Goal: Find specific fact

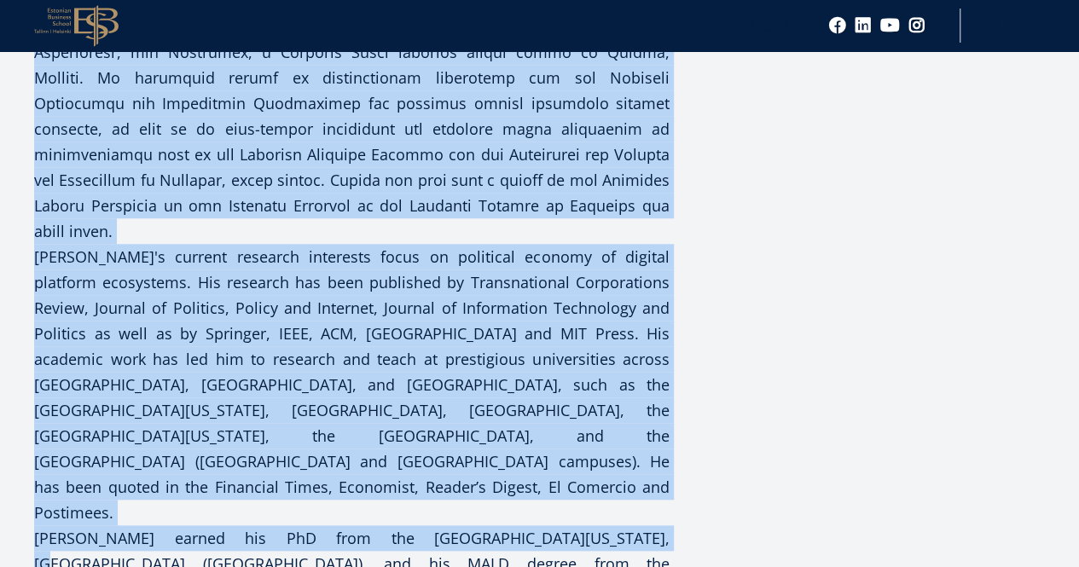
scroll to position [687, 0]
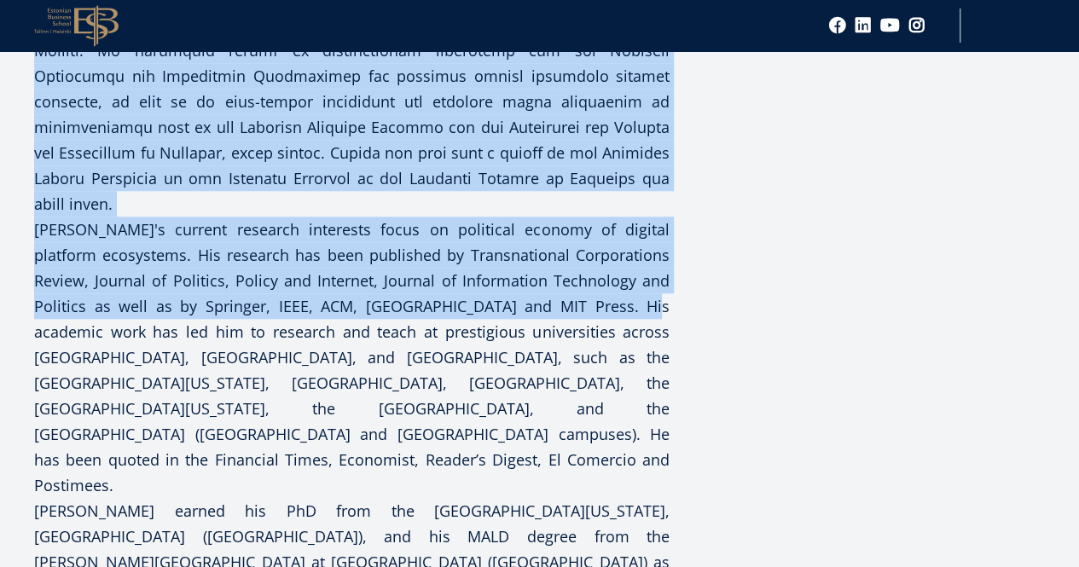
drag, startPoint x: 35, startPoint y: 112, endPoint x: 506, endPoint y: 390, distance: 547.3
click at [506, 390] on p "[PERSON_NAME]'s current research interests focus on political economy of digita…" at bounding box center [351, 140] width 635 height 716
click at [82, 304] on p "[PERSON_NAME]'s current research interests focus on political economy of digita…" at bounding box center [351, 140] width 635 height 716
click at [52, 309] on p "[PERSON_NAME]'s current research interests focus on political economy of digita…" at bounding box center [351, 140] width 635 height 716
click at [45, 310] on p "[PERSON_NAME]'s current research interests focus on political economy of digita…" at bounding box center [351, 140] width 635 height 716
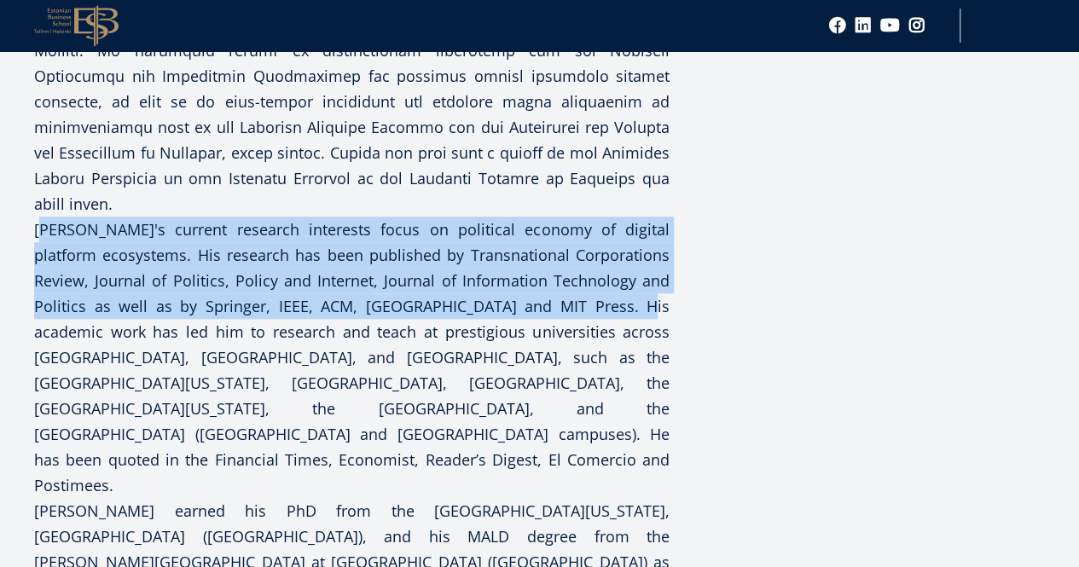
drag, startPoint x: 39, startPoint y: 308, endPoint x: 499, endPoint y: 380, distance: 465.2
click at [499, 380] on p "[PERSON_NAME]'s current research interests focus on political economy of digita…" at bounding box center [351, 140] width 635 height 716
copy p "[PERSON_NAME]'s current research interests focus on political economy of digita…"
click at [462, 357] on p "[PERSON_NAME]'s current research interests focus on political economy of digita…" at bounding box center [351, 140] width 635 height 716
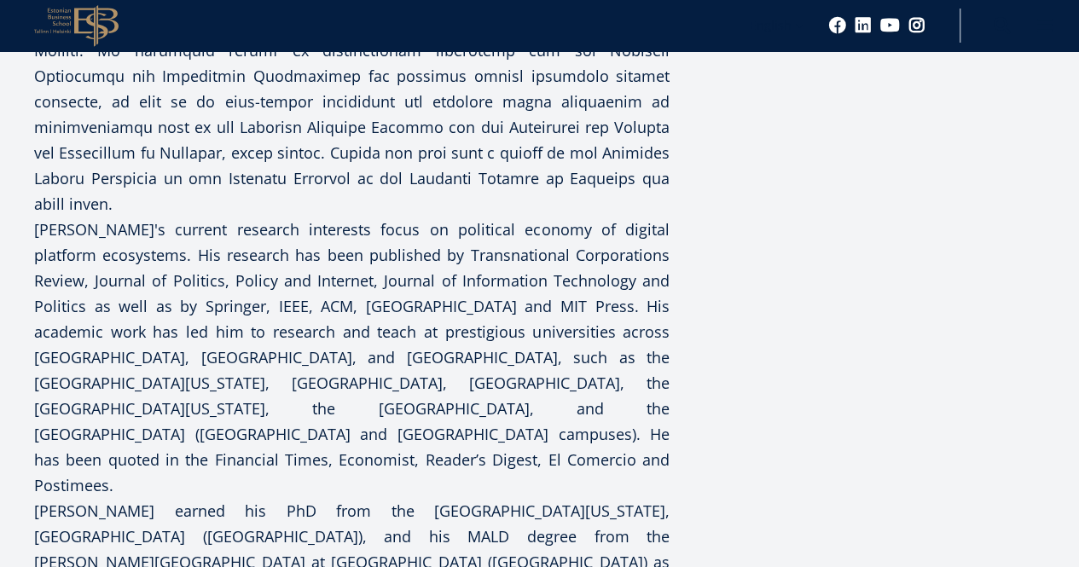
click at [503, 260] on p "[PERSON_NAME]'s current research interests focus on political economy of digita…" at bounding box center [351, 140] width 635 height 716
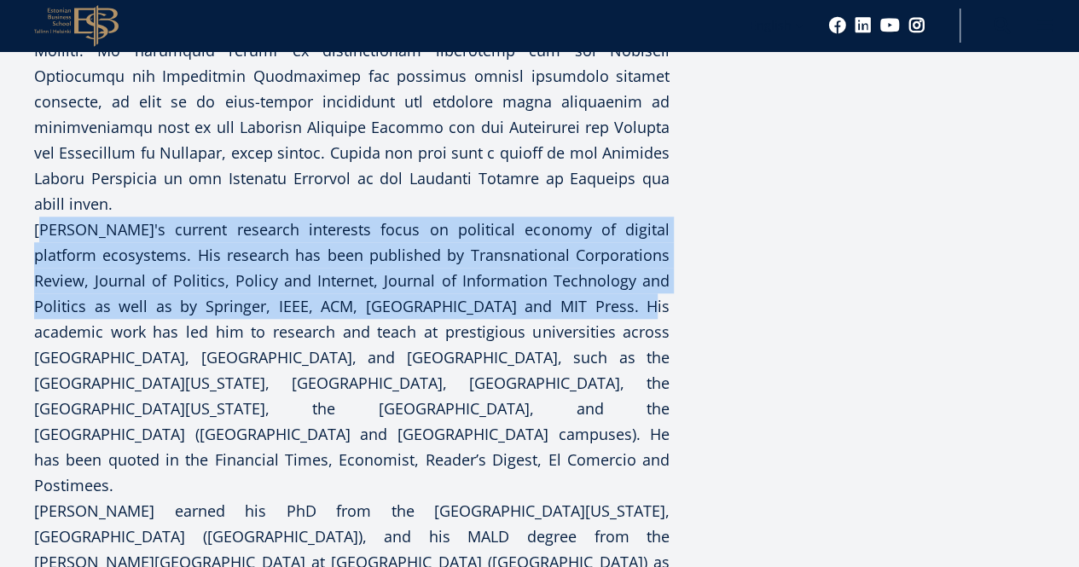
drag, startPoint x: 36, startPoint y: 311, endPoint x: 500, endPoint y: 380, distance: 468.9
click at [500, 380] on p "[PERSON_NAME]'s current research interests focus on political economy of digita…" at bounding box center [351, 140] width 635 height 716
copy p "[PERSON_NAME]'s current research interests focus on political economy of digita…"
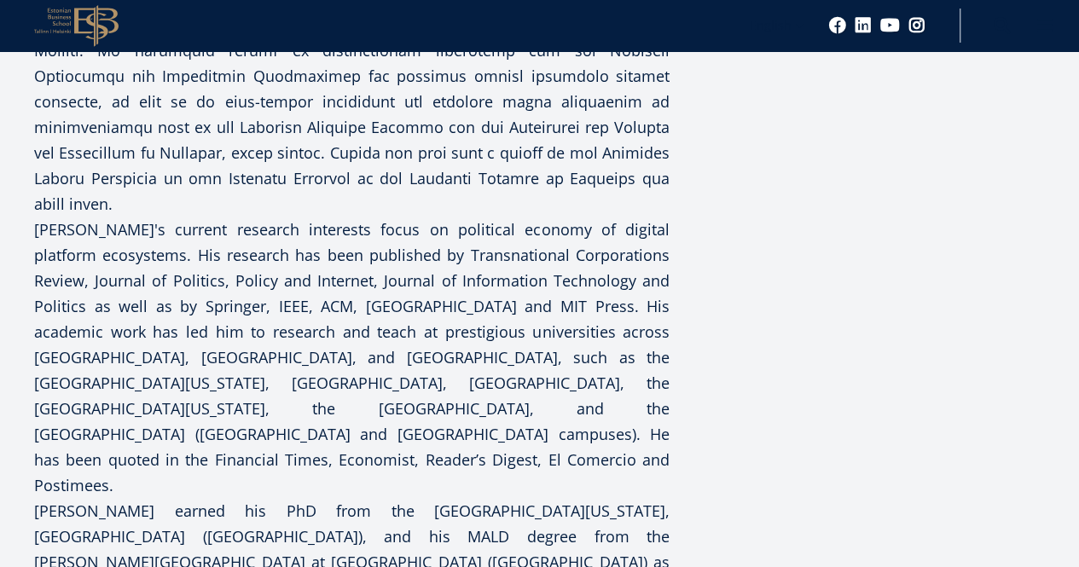
click at [503, 381] on p "[PERSON_NAME]'s current research interests focus on political economy of digita…" at bounding box center [351, 140] width 635 height 716
